Goal: Find specific page/section: Find specific page/section

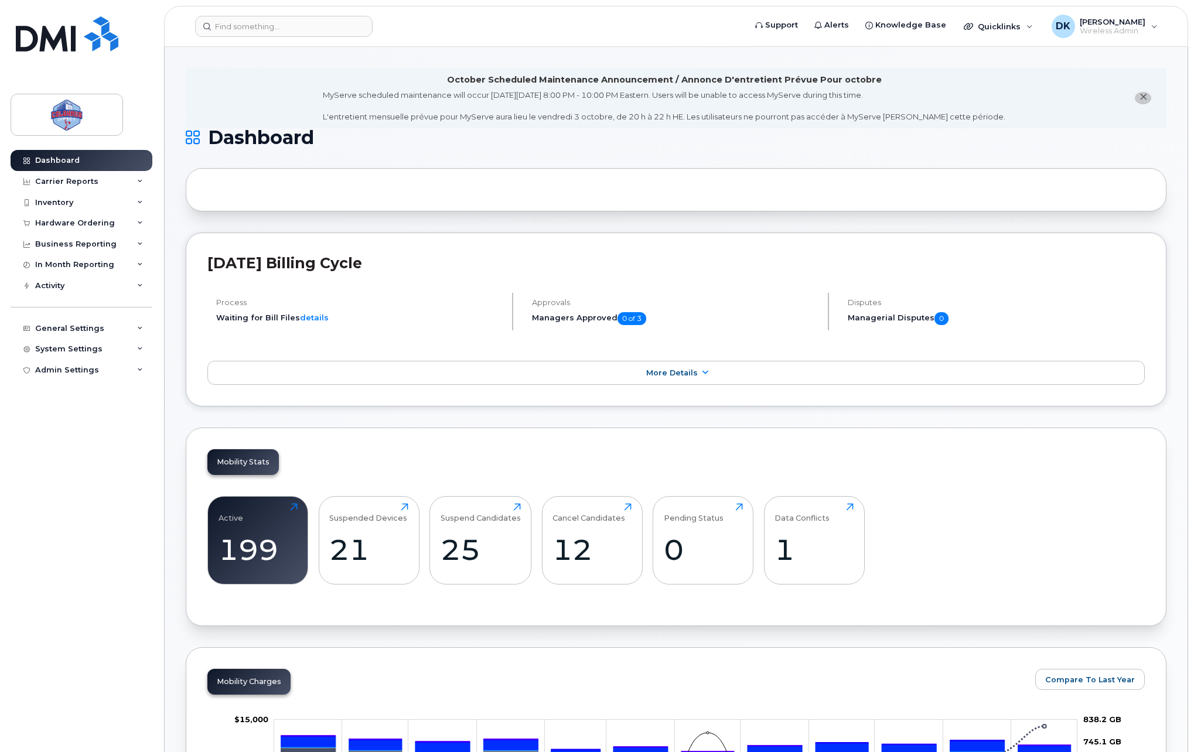
click at [265, 12] on header "Support Alerts Knowledge Base Quicklinks Suspend / Cancel Device Change SIM Car…" at bounding box center [676, 26] width 1024 height 41
click at [265, 16] on input at bounding box center [284, 26] width 178 height 21
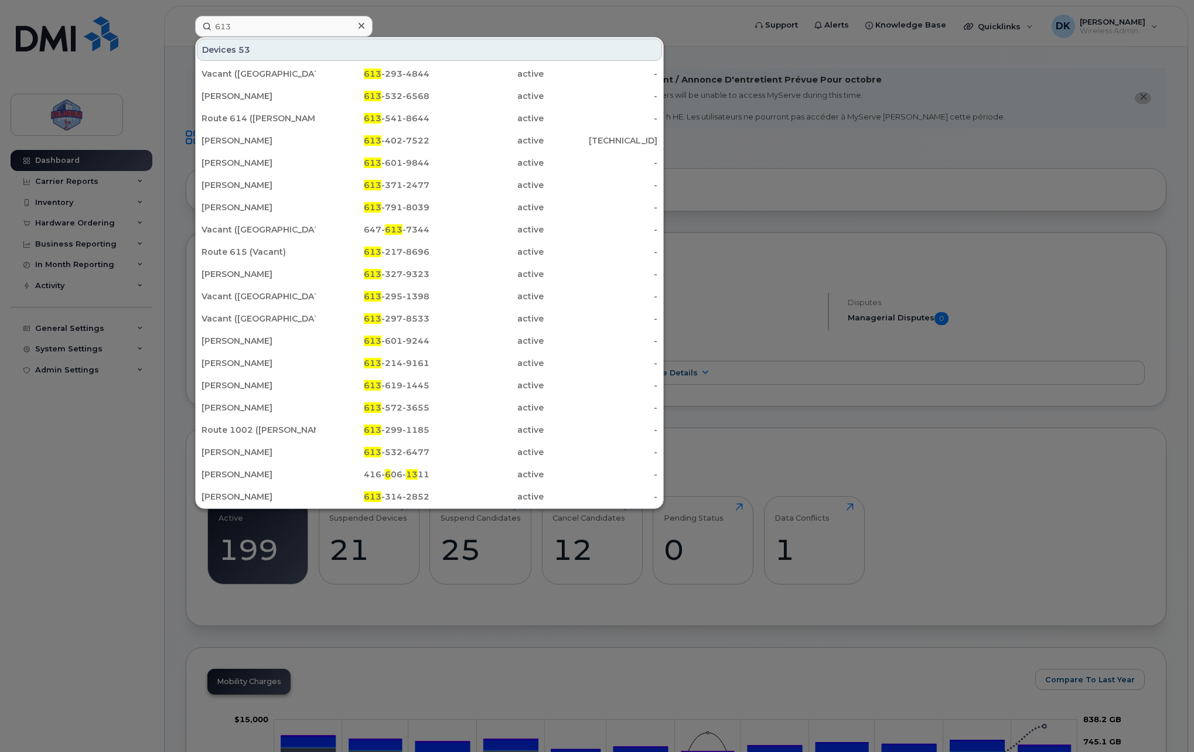
click at [467, 26] on div at bounding box center [597, 376] width 1194 height 752
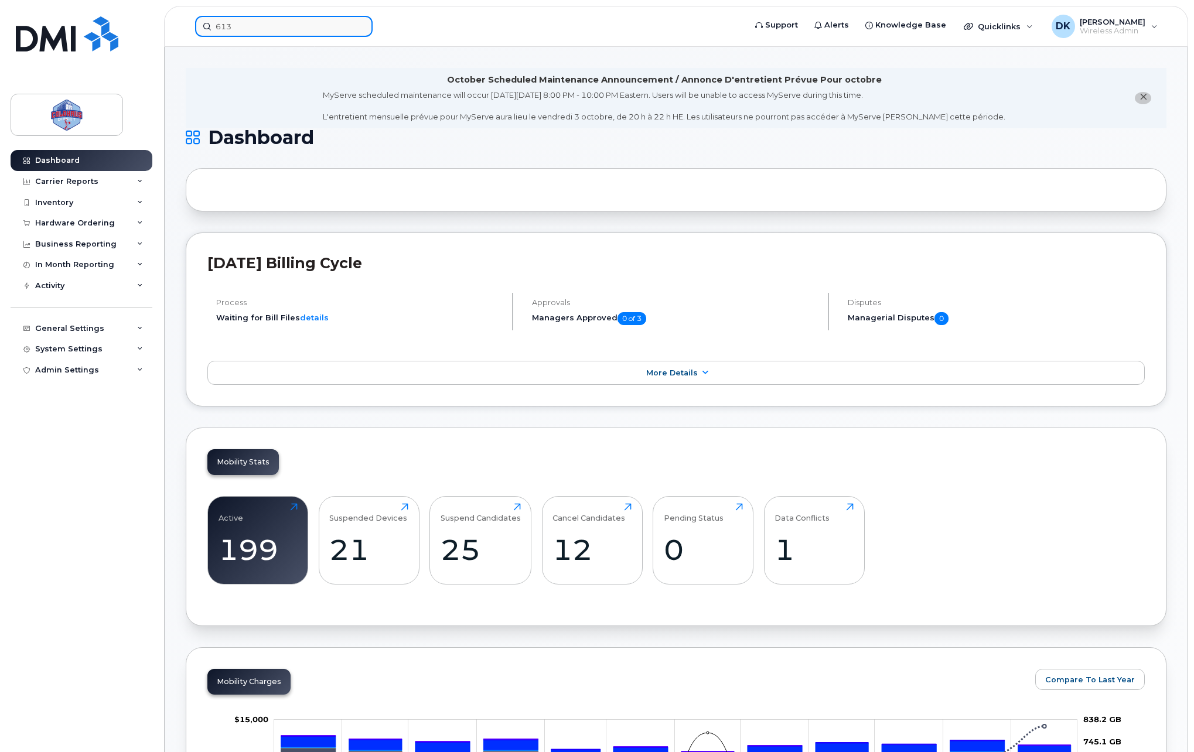
click at [285, 25] on input "613" at bounding box center [284, 26] width 178 height 21
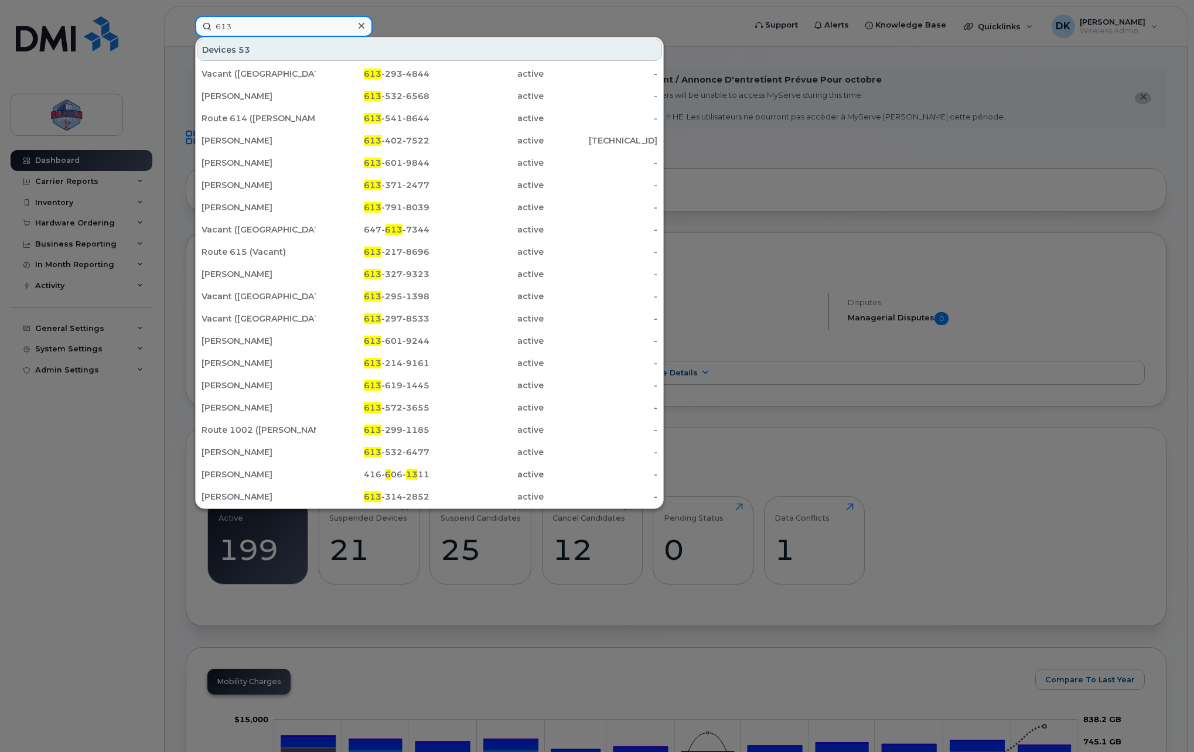
paste input "-532-6568"
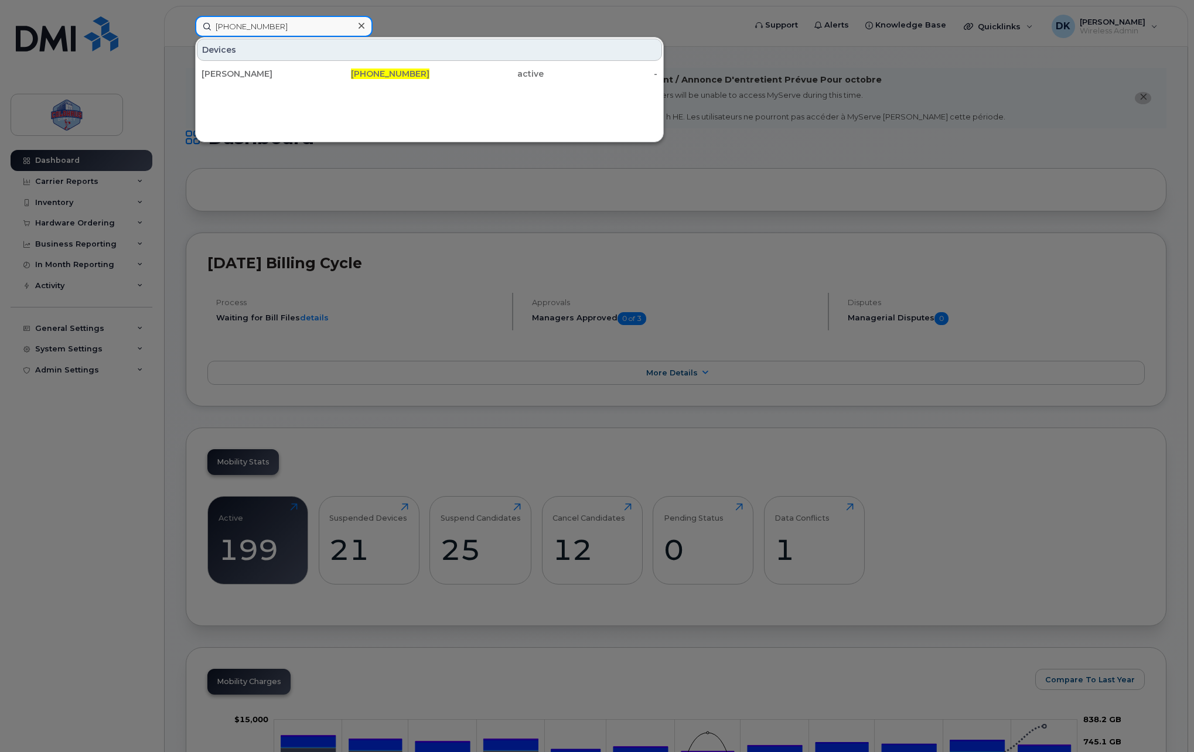
click at [256, 29] on input "613-532-6568" at bounding box center [284, 26] width 178 height 21
paste input "41-8644"
click at [236, 29] on input "613-541-8644" at bounding box center [284, 26] width 178 height 21
paste input "32-6477"
type input "613-532-6477"
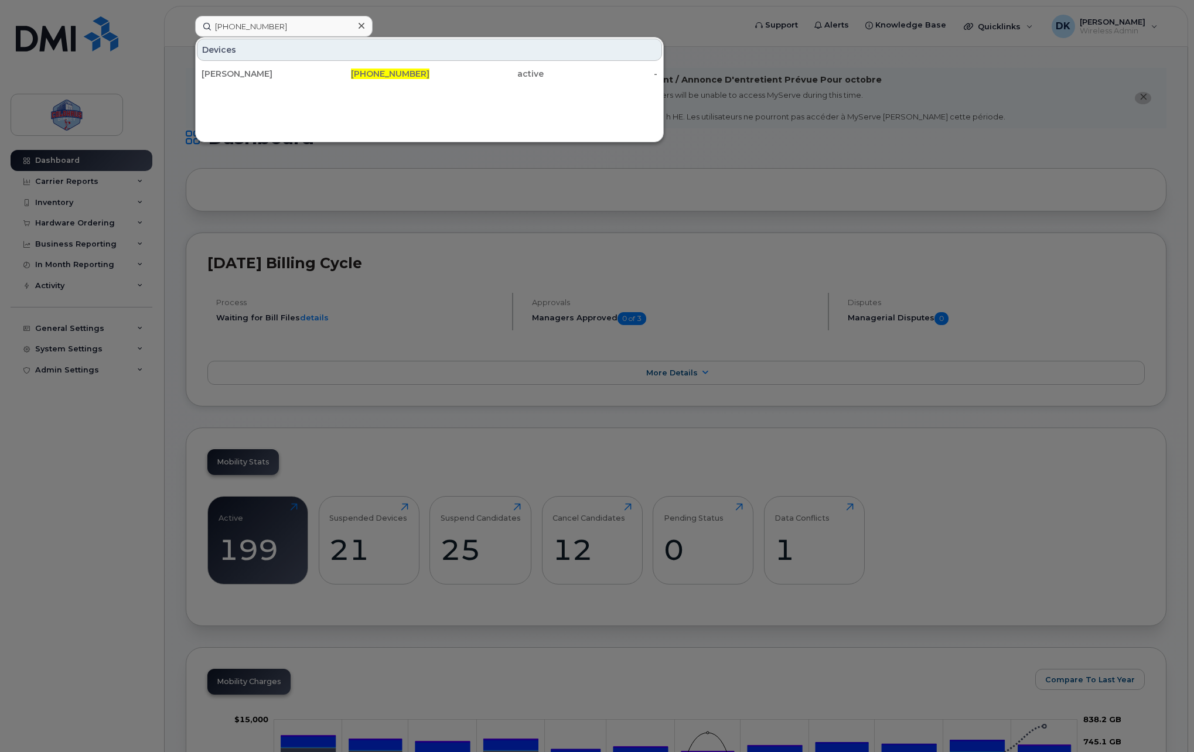
click at [281, 71] on div "Scott Neglia" at bounding box center [259, 74] width 114 height 12
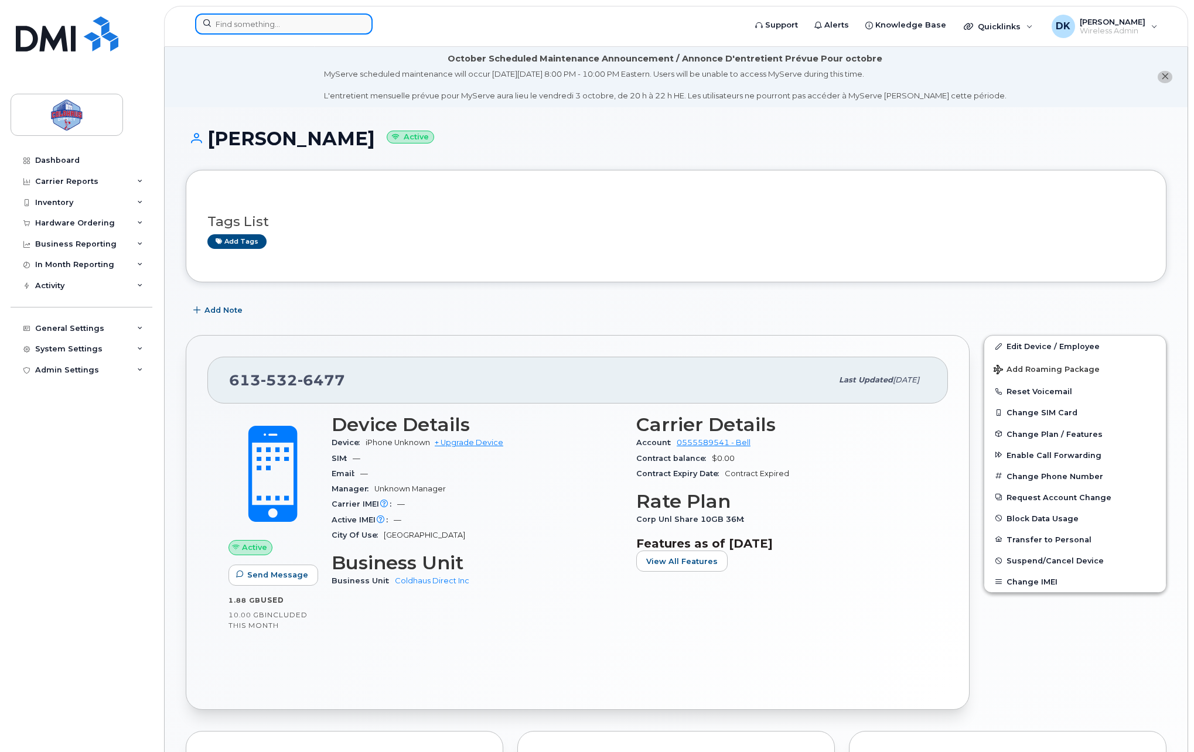
click at [327, 24] on input at bounding box center [284, 23] width 178 height 21
paste input "613-327-9323"
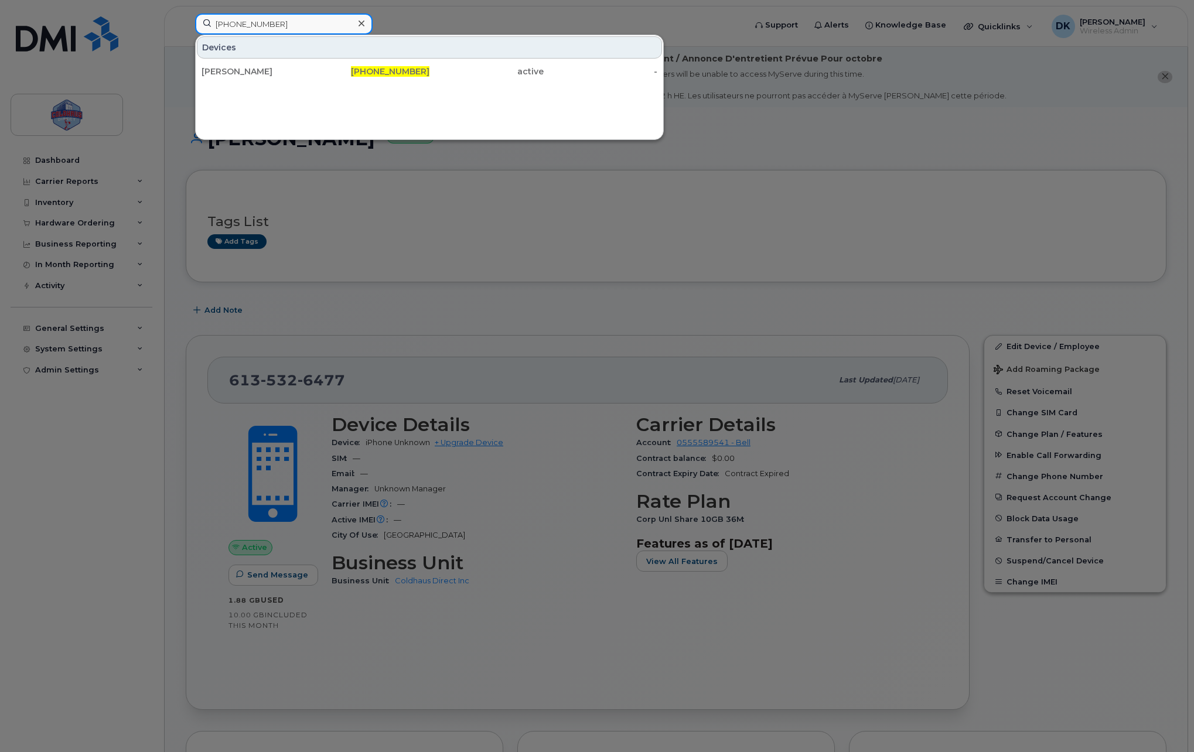
click at [283, 29] on input "613-327-9323" at bounding box center [284, 23] width 178 height 21
paste input "71-2477"
click at [265, 29] on input "613-371-2477" at bounding box center [284, 23] width 178 height 21
paste input "343-540-8545"
click at [281, 37] on div "Devices" at bounding box center [429, 47] width 465 height 22
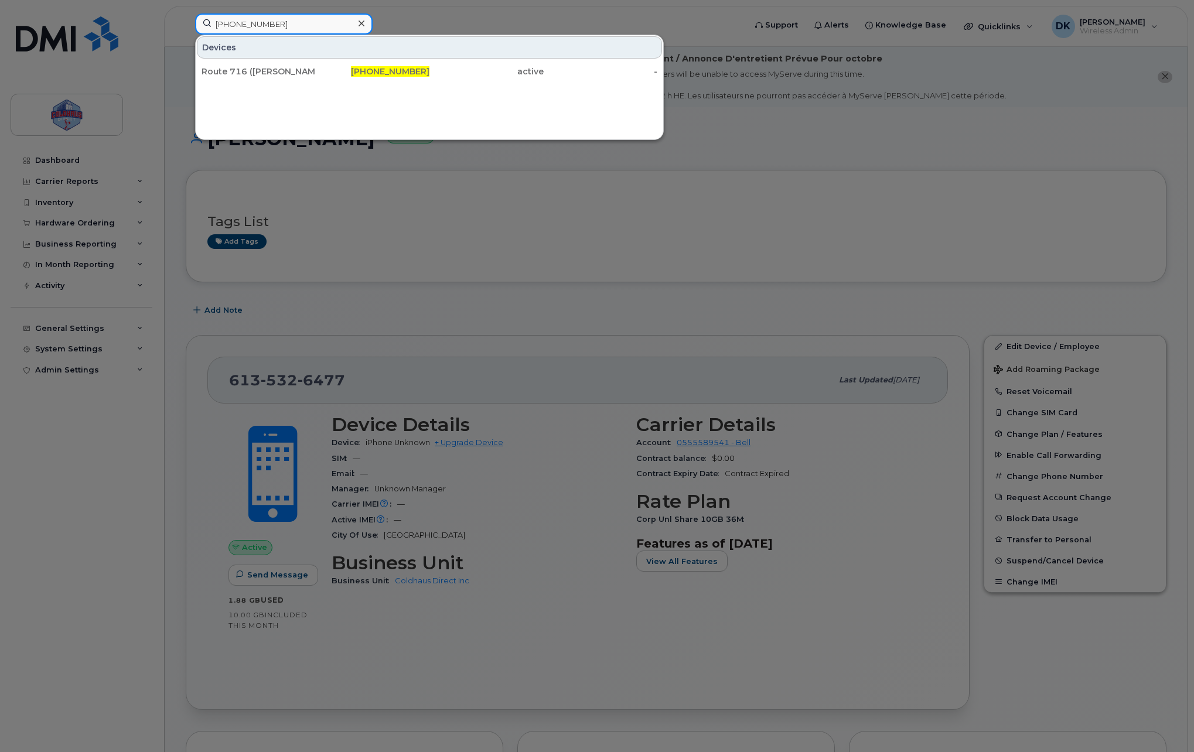
click at [278, 25] on input "343-540-8545" at bounding box center [284, 23] width 178 height 21
paste input "613-293-4844"
click at [277, 29] on input "613-293-4844" at bounding box center [284, 23] width 178 height 21
paste input "619-1445"
type input "613-619-1445"
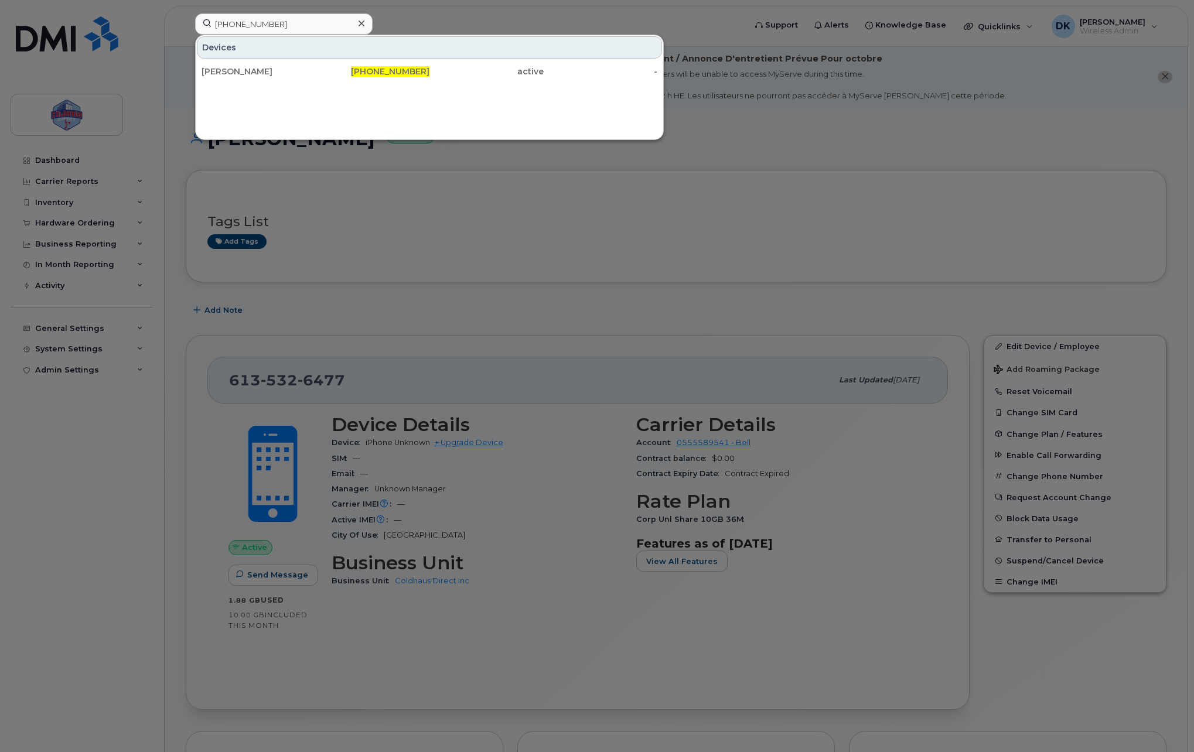
click at [361, 23] on icon at bounding box center [362, 24] width 6 height 6
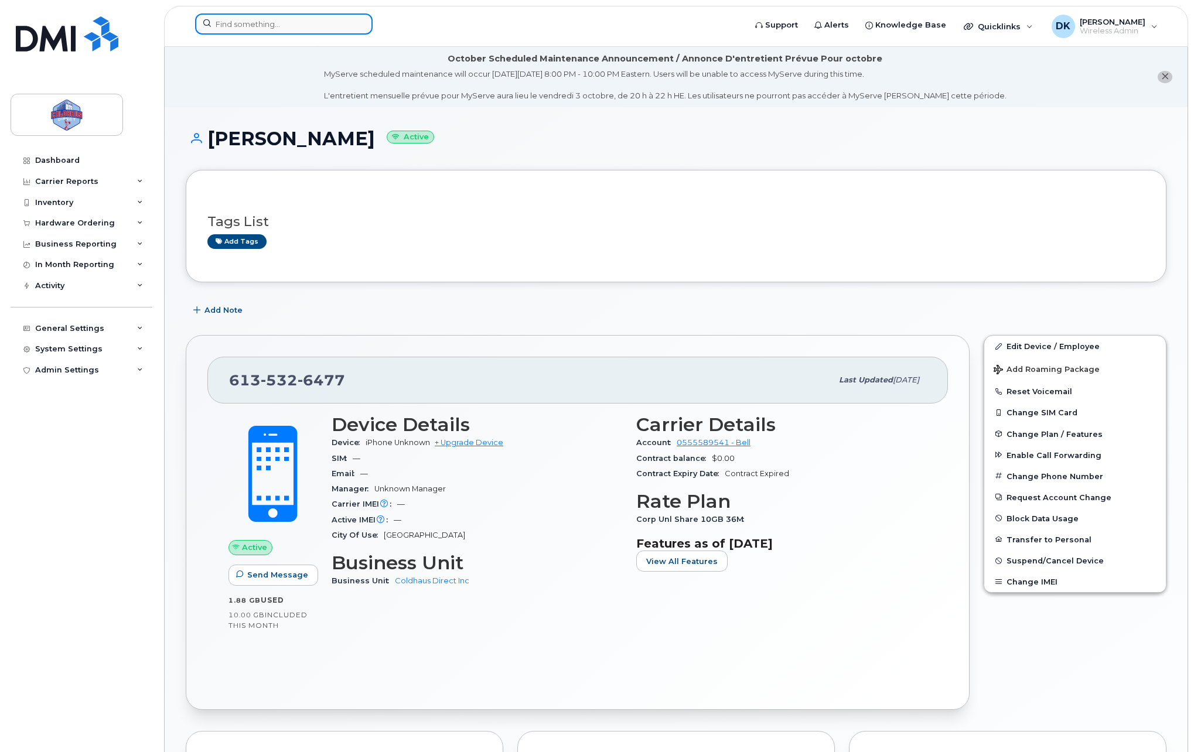
click at [321, 25] on input at bounding box center [284, 23] width 178 height 21
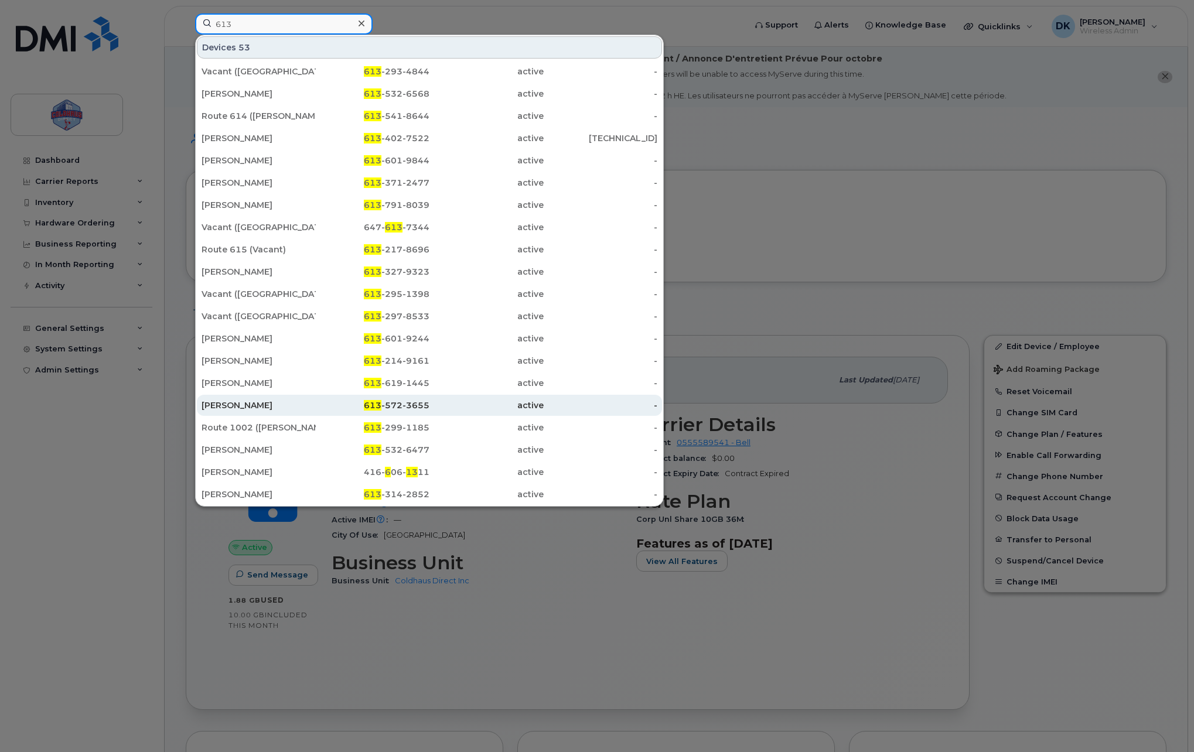
type input "613"
click at [385, 406] on div "613 -572-3655" at bounding box center [373, 406] width 114 height 12
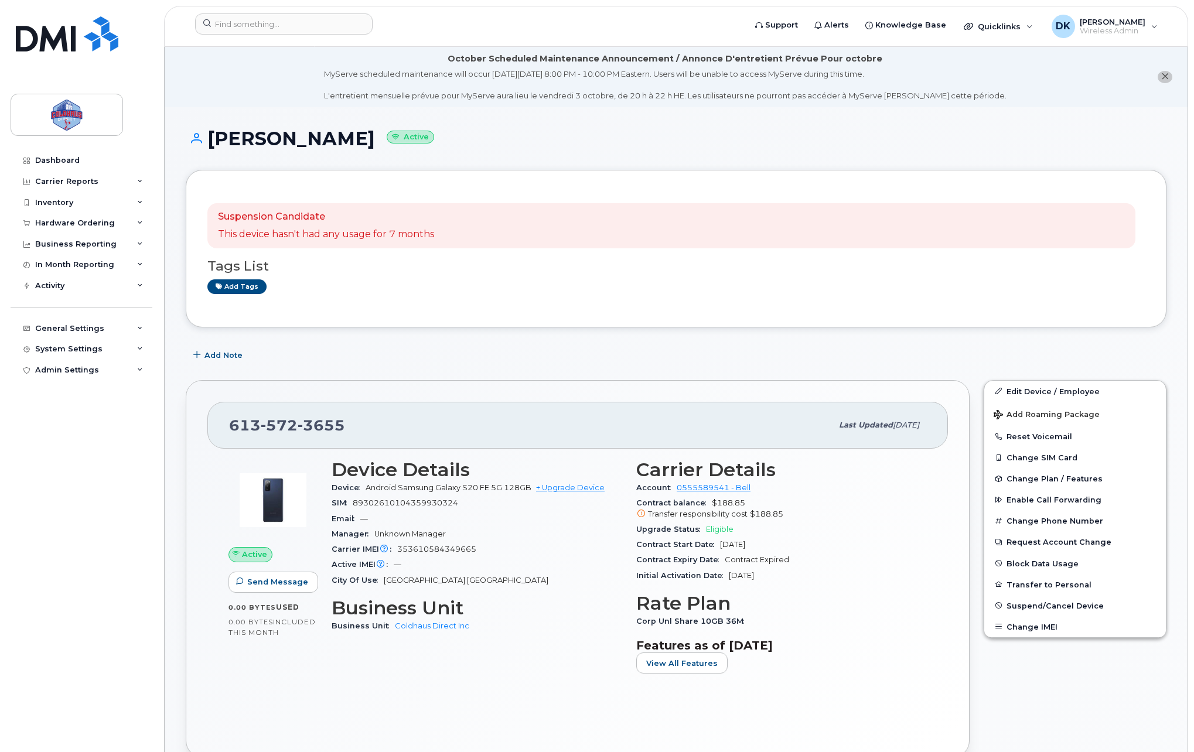
click at [800, 361] on div "Add Note" at bounding box center [676, 355] width 981 height 21
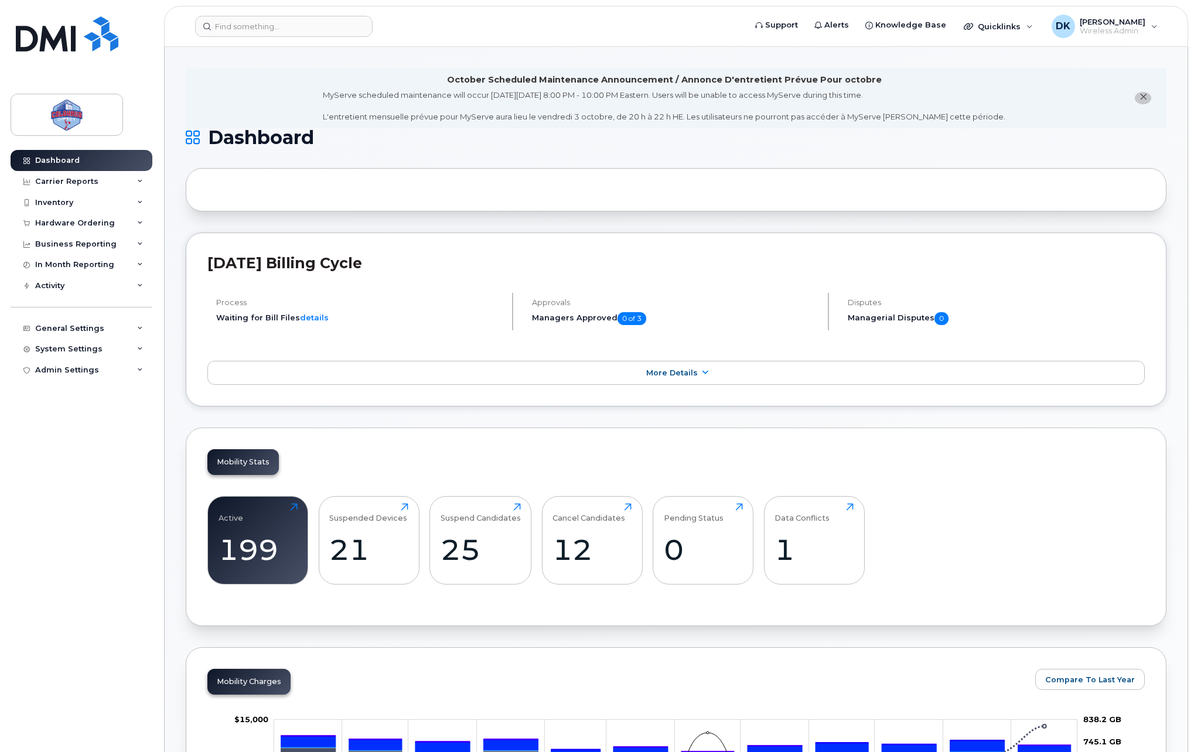
scroll to position [195, 0]
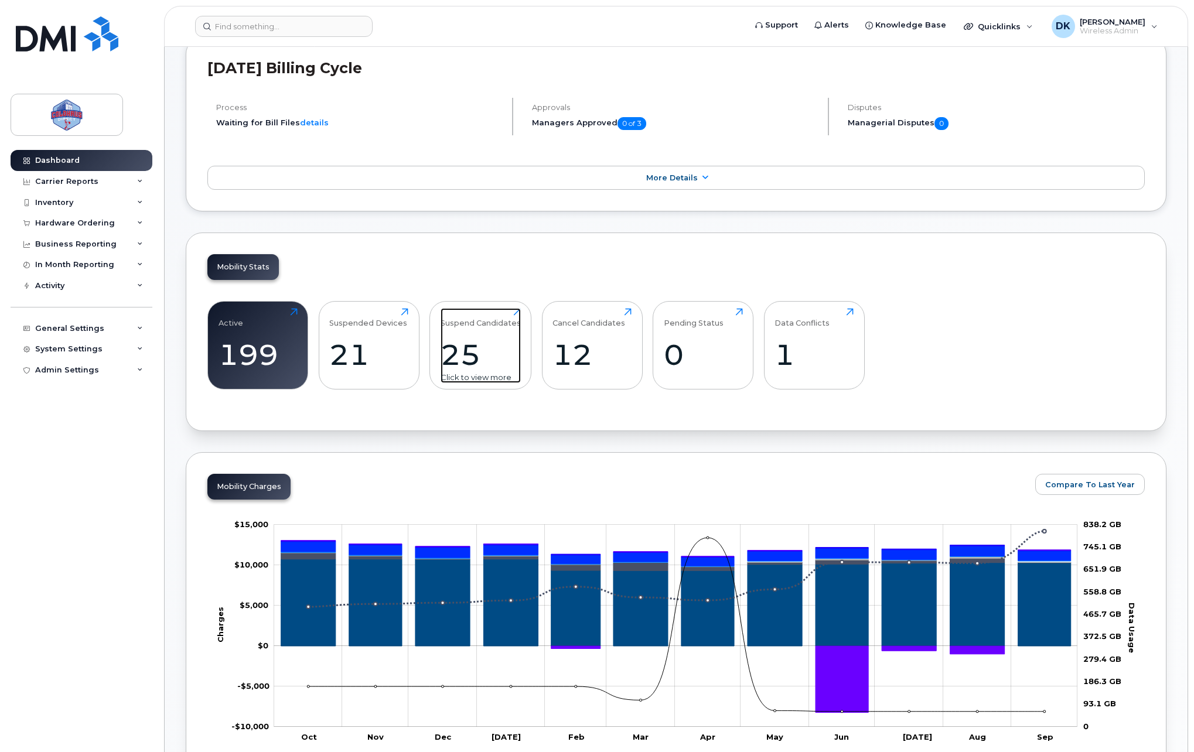
click at [475, 374] on div "Click to view more" at bounding box center [481, 377] width 80 height 11
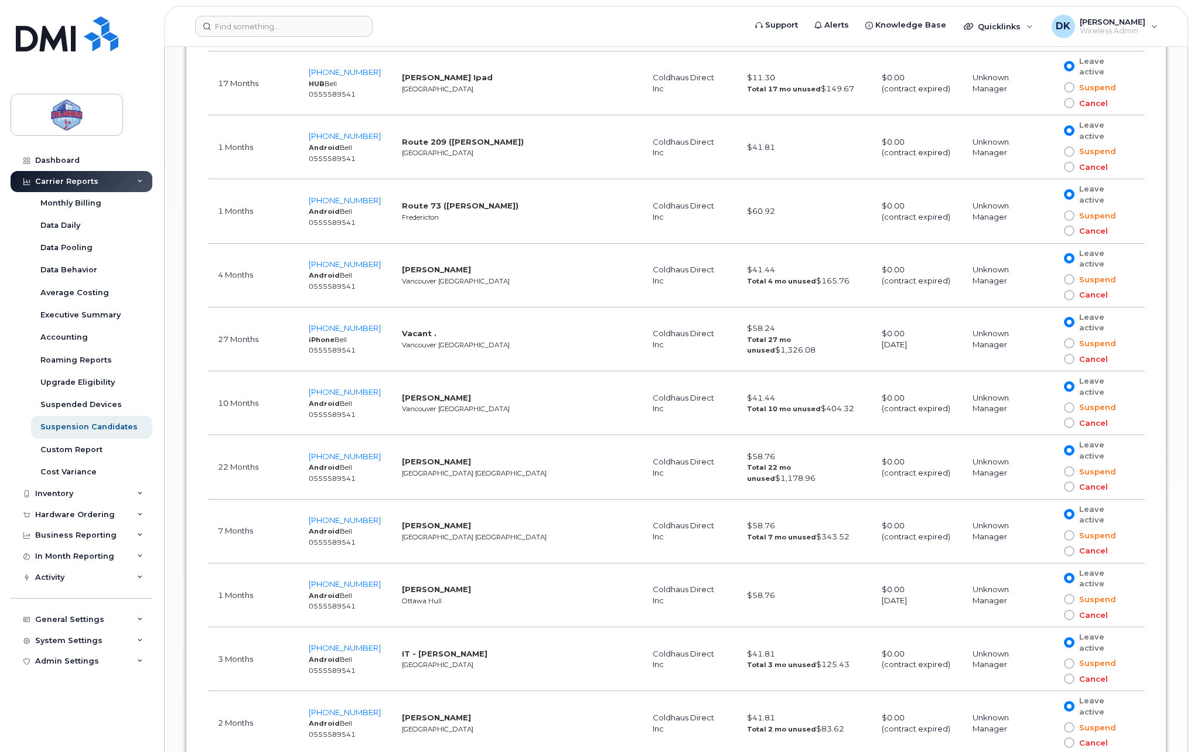
scroll to position [1057, 0]
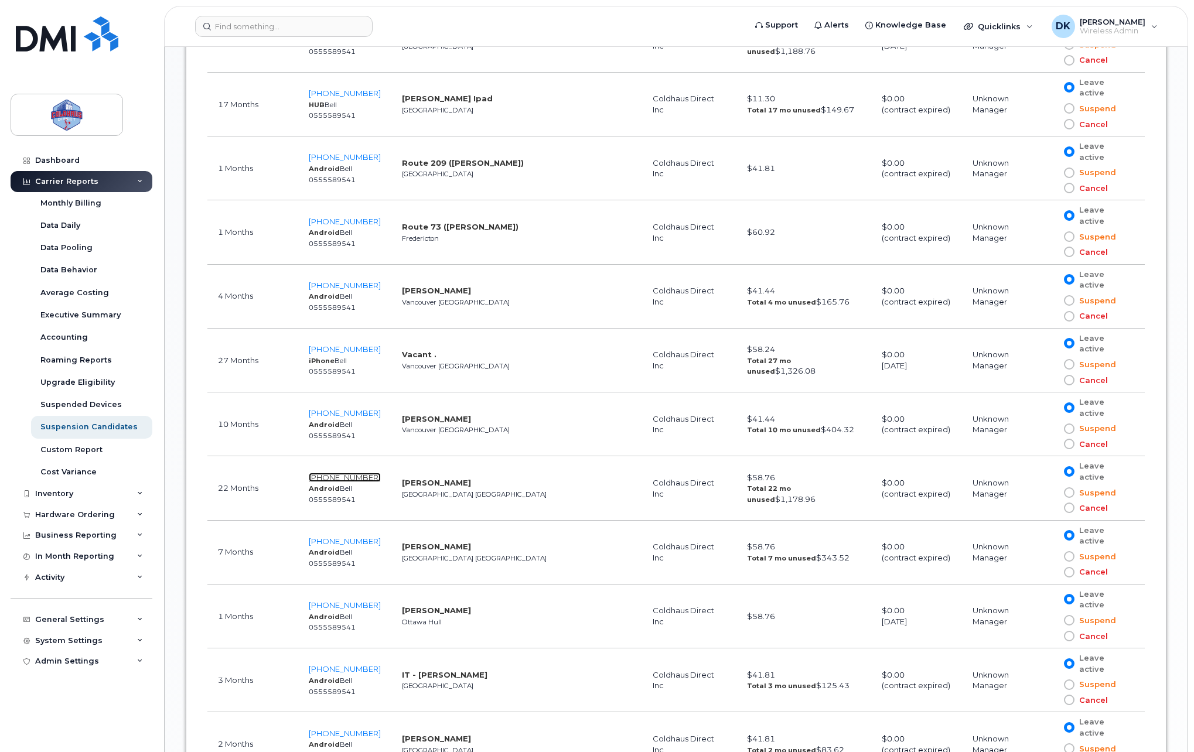
click at [350, 473] on span "613-402-7522" at bounding box center [345, 477] width 72 height 9
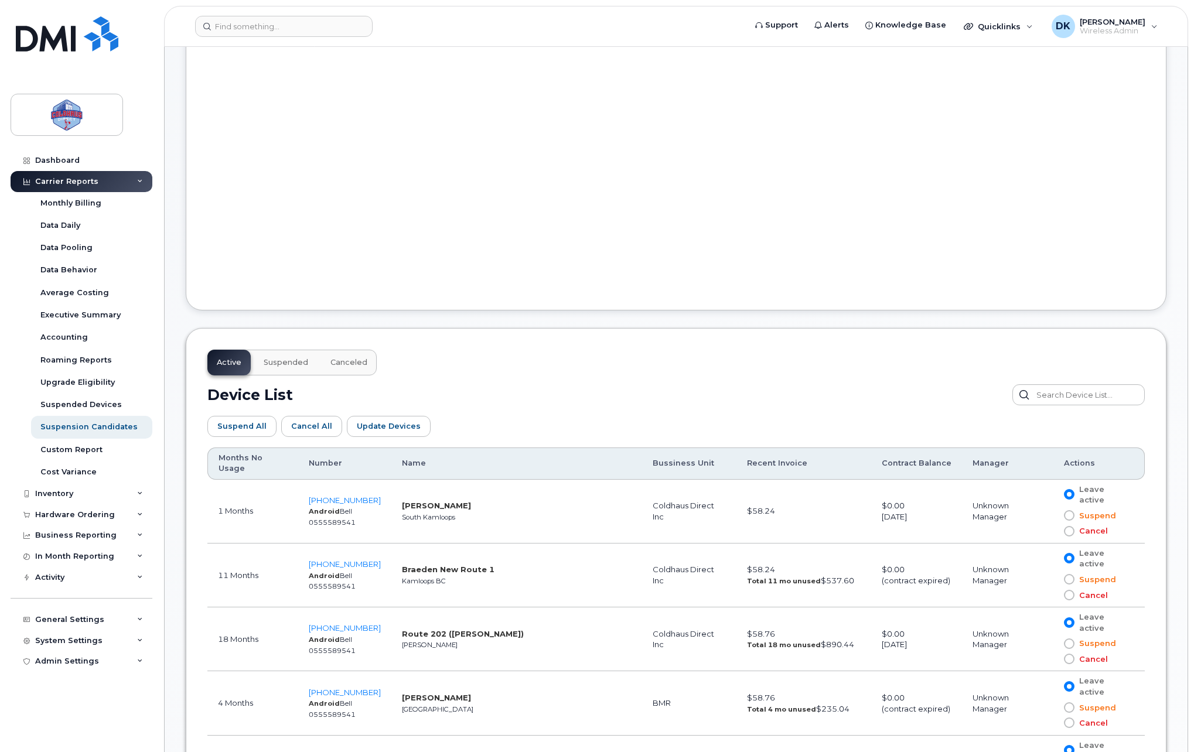
scroll to position [0, 0]
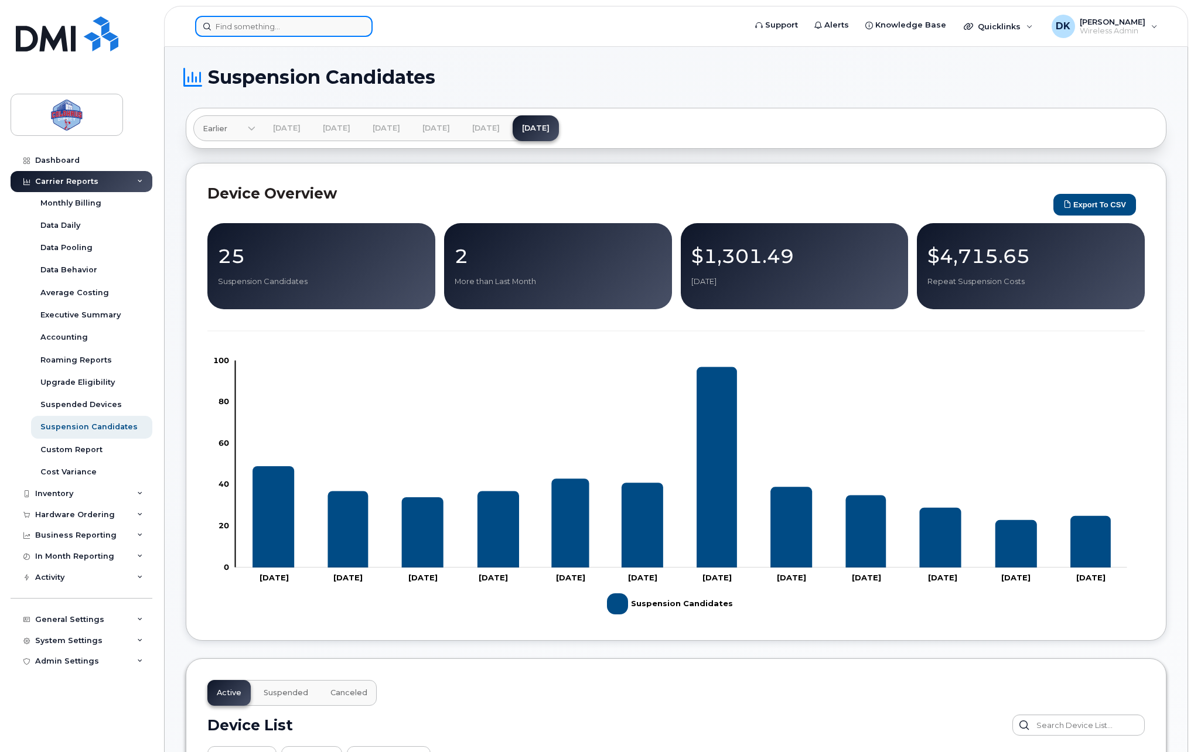
click at [250, 25] on input at bounding box center [284, 26] width 178 height 21
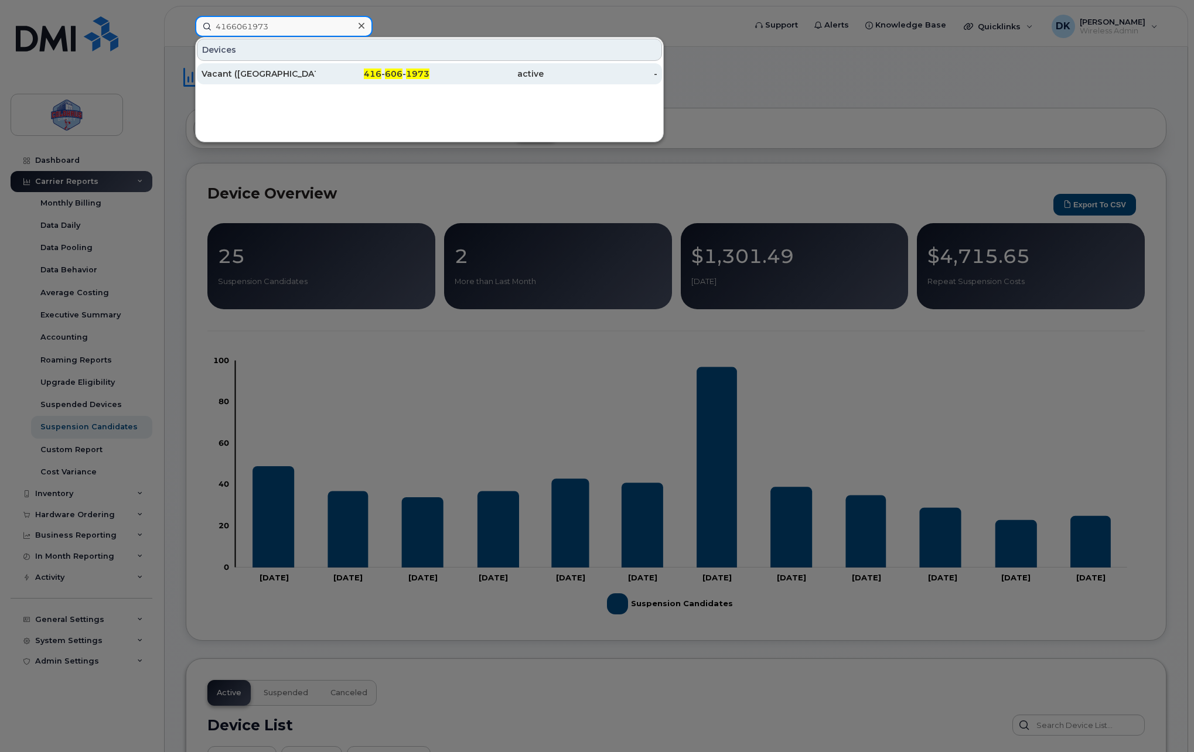
type input "4166061973"
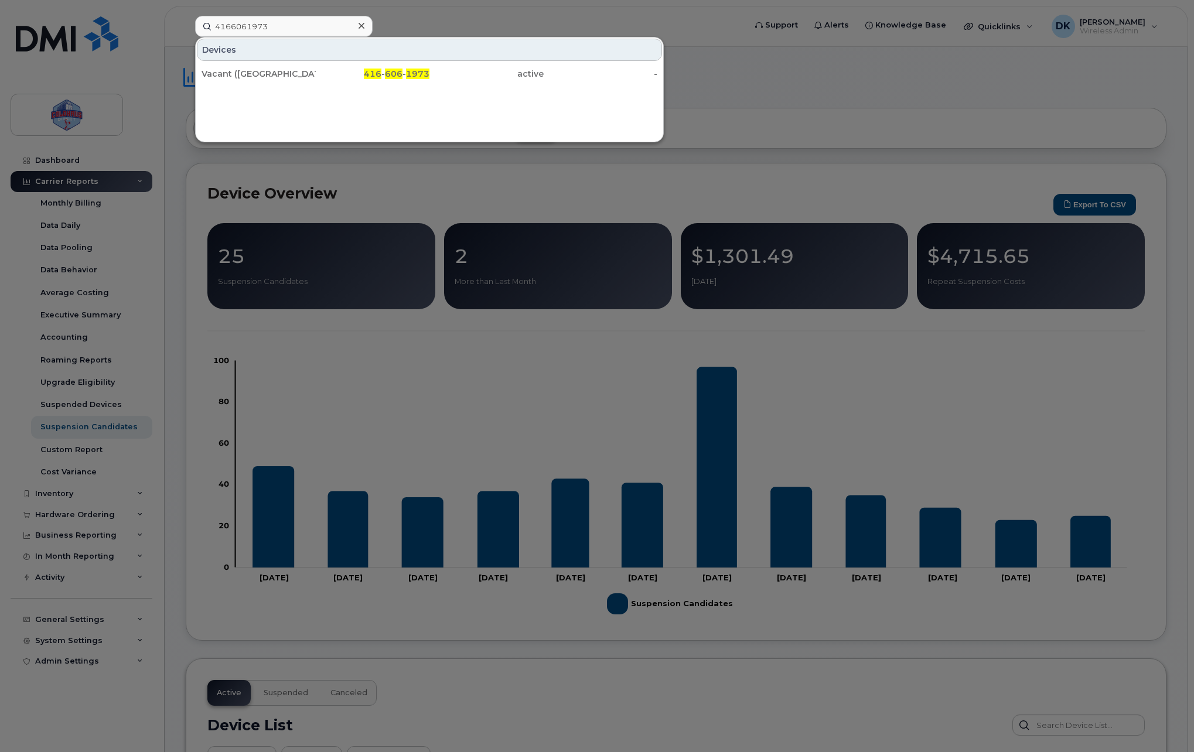
drag, startPoint x: 282, startPoint y: 71, endPoint x: 314, endPoint y: 97, distance: 41.2
click at [282, 71] on div "Vacant ([GEOGRAPHIC_DATA])" at bounding box center [259, 74] width 114 height 12
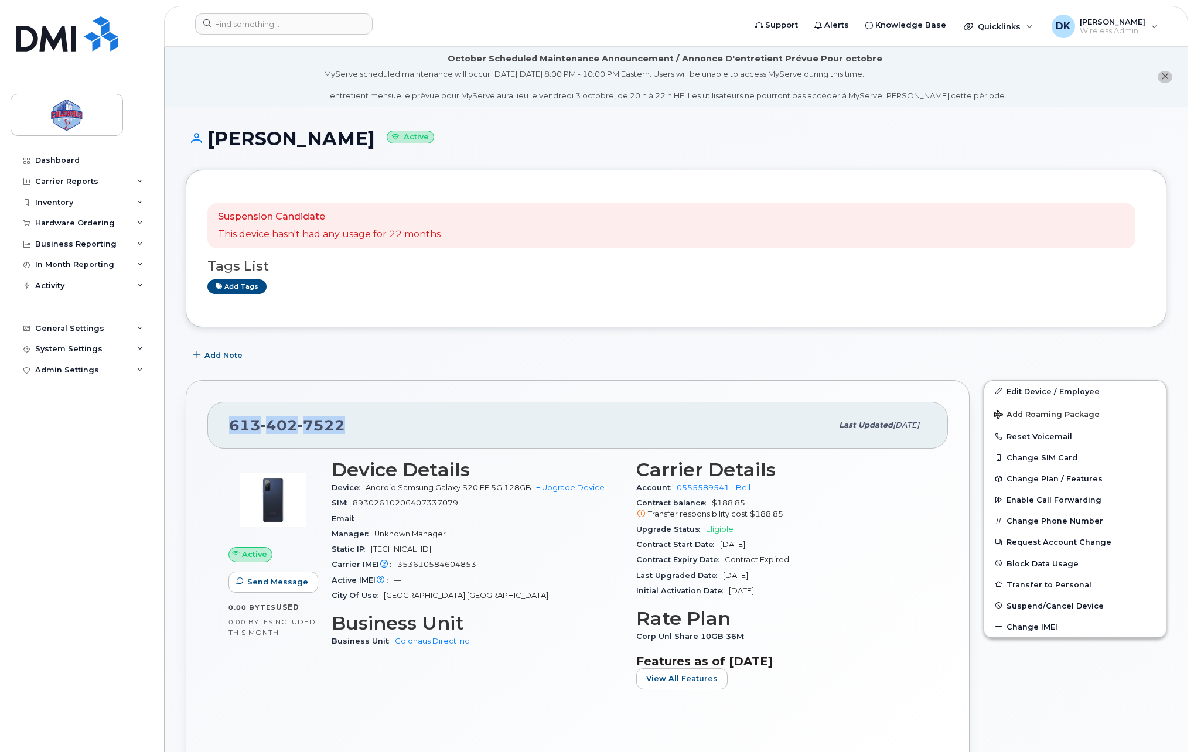
drag, startPoint x: 347, startPoint y: 432, endPoint x: 207, endPoint y: 428, distance: 140.1
click at [207, 428] on div "[PHONE_NUMBER] Last updated [DATE]" at bounding box center [577, 425] width 741 height 47
drag, startPoint x: 207, startPoint y: 428, endPoint x: 237, endPoint y: 426, distance: 29.3
copy span "[PHONE_NUMBER]"
